Goal: Transaction & Acquisition: Purchase product/service

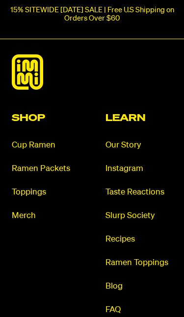
scroll to position [807, 0]
click at [40, 192] on link "Toppings" at bounding box center [45, 192] width 67 height 11
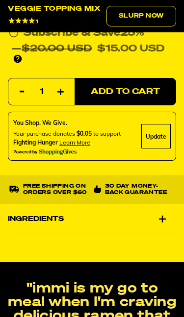
scroll to position [534, 0]
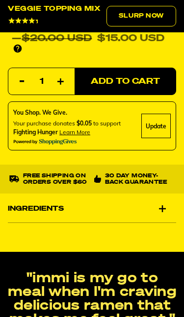
click at [163, 209] on div "Ingredients" at bounding box center [92, 208] width 168 height 27
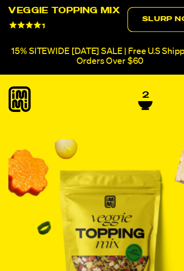
scroll to position [0, 0]
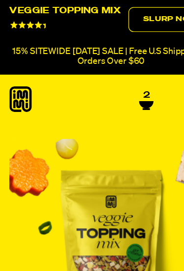
click at [123, 82] on span "2" at bounding box center [121, 79] width 5 height 9
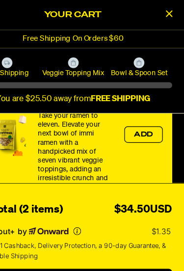
scroll to position [431, 0]
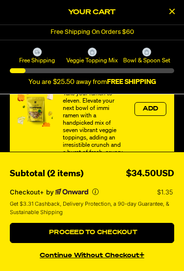
click at [118, 253] on button "continue without Checkout+" at bounding box center [92, 254] width 164 height 14
